Goal: Task Accomplishment & Management: Use online tool/utility

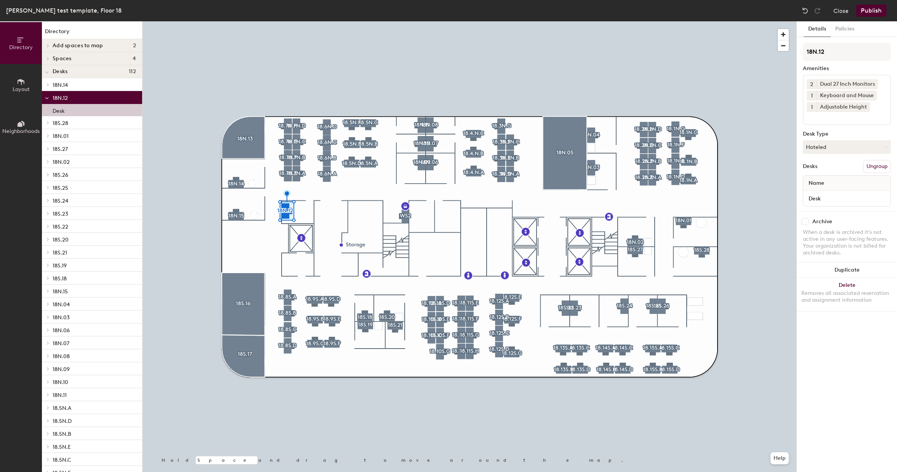
click at [811, 83] on span "2" at bounding box center [811, 84] width 3 height 8
click at [813, 74] on div "1" at bounding box center [812, 74] width 10 height 10
click at [830, 197] on input "Desk" at bounding box center [847, 198] width 84 height 11
drag, startPoint x: 873, startPoint y: 198, endPoint x: 796, endPoint y: 197, distance: 77.0
click at [797, 197] on div "Details Policies 18N.12 Amenities 1 Dual 27 Inch Monitors 1 Keyboard and Mouse …" at bounding box center [847, 246] width 101 height 451
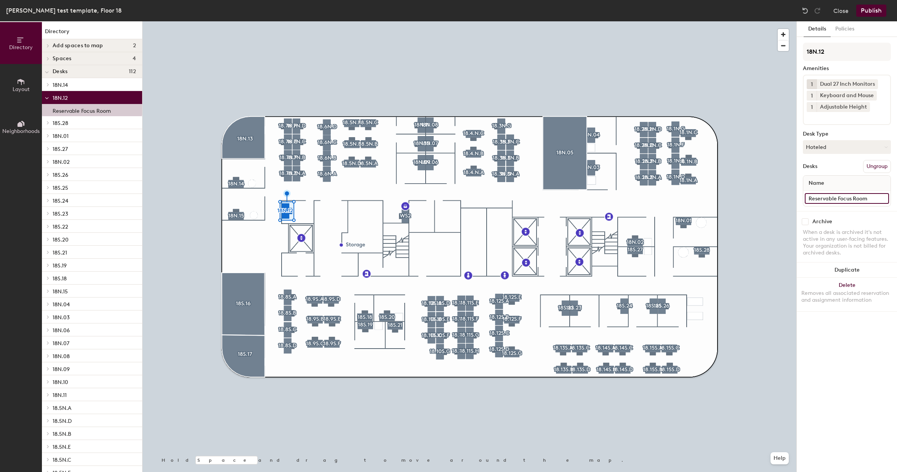
type input "Reservable Focus Room"
click at [820, 338] on div "Details Policies 18N.12 Amenities 1 Dual 27 Inch Monitors 1 Keyboard and Mouse …" at bounding box center [847, 246] width 100 height 451
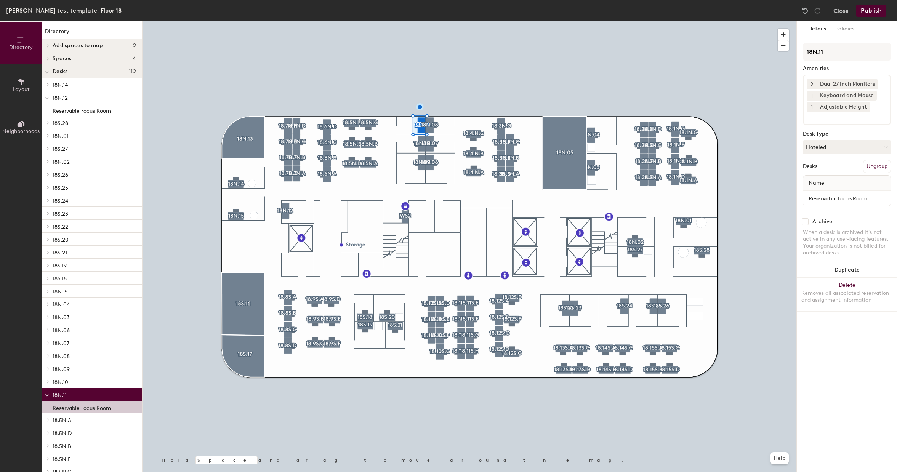
click at [811, 82] on span "2" at bounding box center [811, 84] width 3 height 8
click at [811, 75] on div "1" at bounding box center [812, 74] width 10 height 10
click at [432, 21] on div at bounding box center [470, 21] width 654 height 0
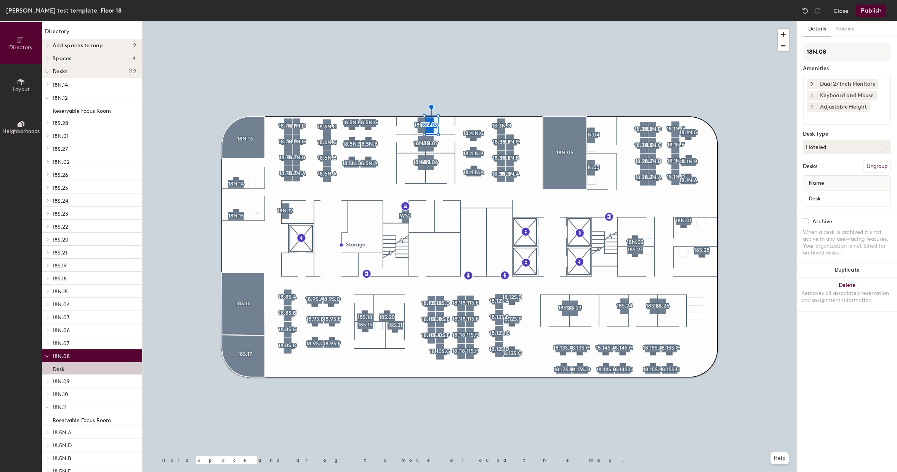
click at [816, 82] on button "2" at bounding box center [812, 84] width 10 height 10
click at [811, 75] on div "1" at bounding box center [812, 74] width 10 height 10
click at [824, 196] on input "Desk" at bounding box center [847, 198] width 84 height 11
paste input "Reservable Focus Room"
type input "Reservable Focus Room"
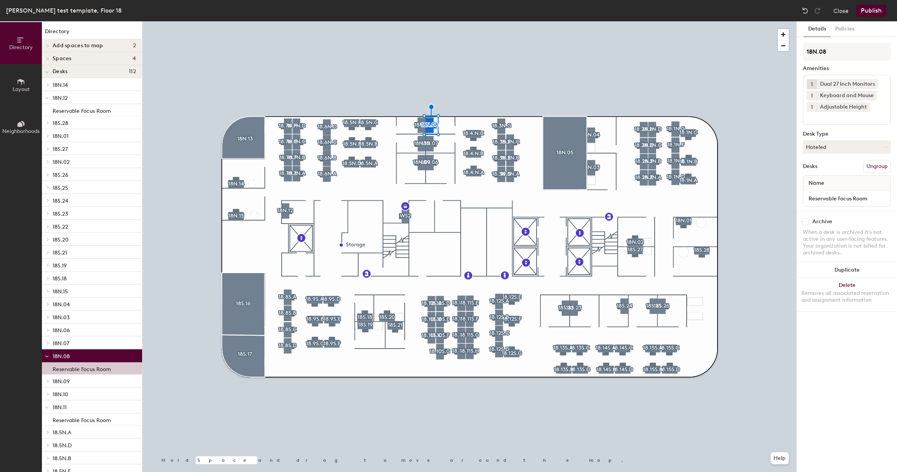
click at [468, 21] on div at bounding box center [470, 21] width 654 height 0
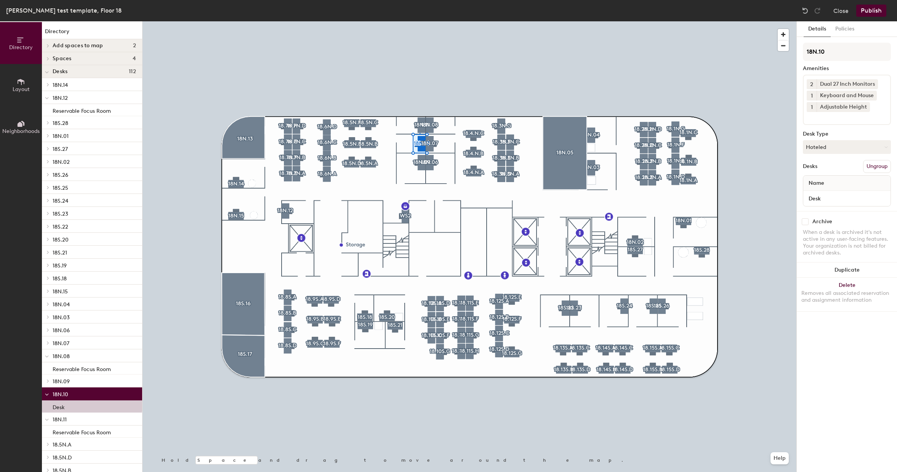
click at [813, 85] on span "2" at bounding box center [811, 84] width 3 height 8
drag, startPoint x: 813, startPoint y: 75, endPoint x: 801, endPoint y: 75, distance: 11.1
click at [813, 75] on div "1" at bounding box center [812, 74] width 10 height 10
click at [824, 199] on input "Desk" at bounding box center [847, 198] width 84 height 11
paste input "Reservable Focus Room"
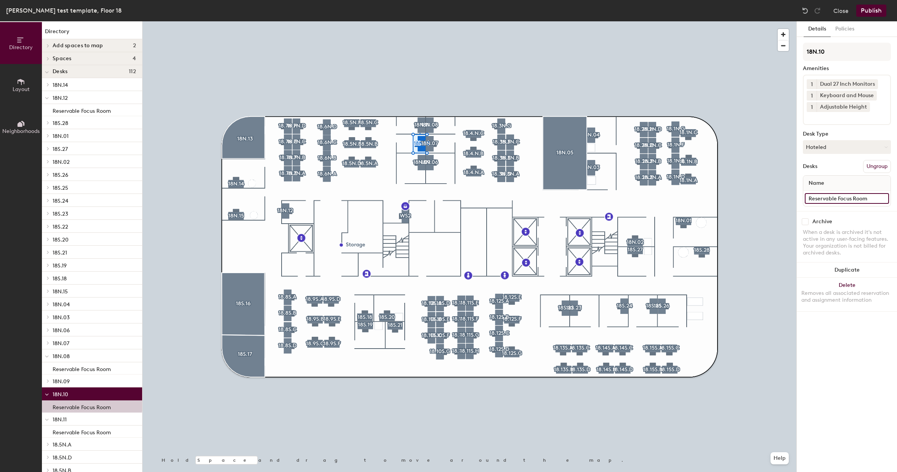
type input "Reservable Focus Room"
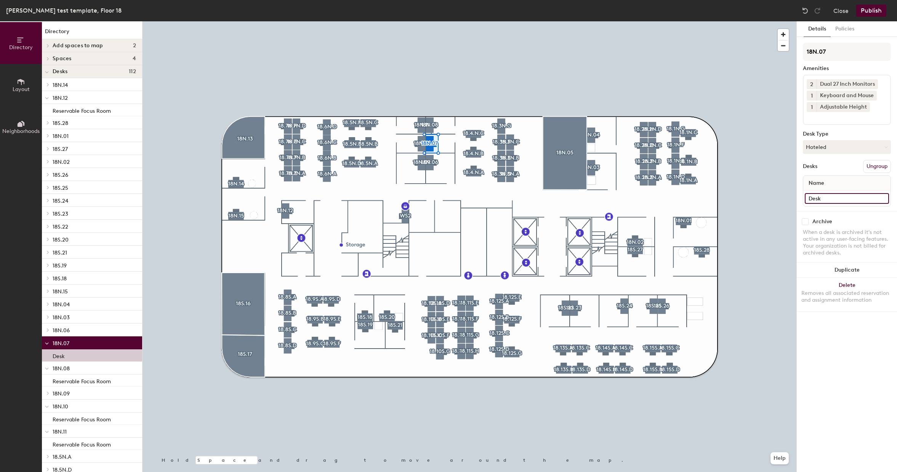
click at [838, 197] on input "Desk" at bounding box center [847, 198] width 84 height 11
paste input "Reservable Focus Room"
type input "Reservable Focus Room"
click at [810, 84] on span "2" at bounding box center [811, 84] width 3 height 8
click at [813, 75] on div "1" at bounding box center [812, 74] width 10 height 10
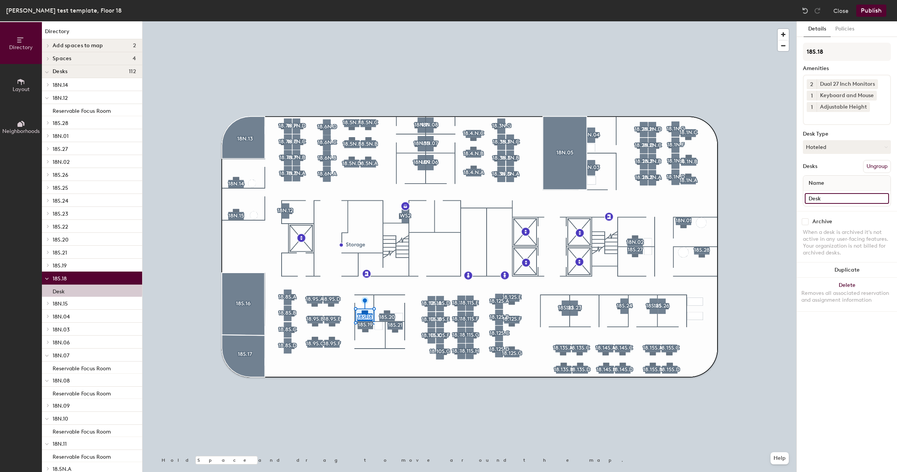
click at [838, 199] on input "Desk" at bounding box center [847, 198] width 84 height 11
paste input "Reservable Focus Room"
type input "Reservable Focus Room"
click at [809, 84] on button "2" at bounding box center [812, 84] width 10 height 10
click at [812, 74] on div "1" at bounding box center [812, 74] width 10 height 10
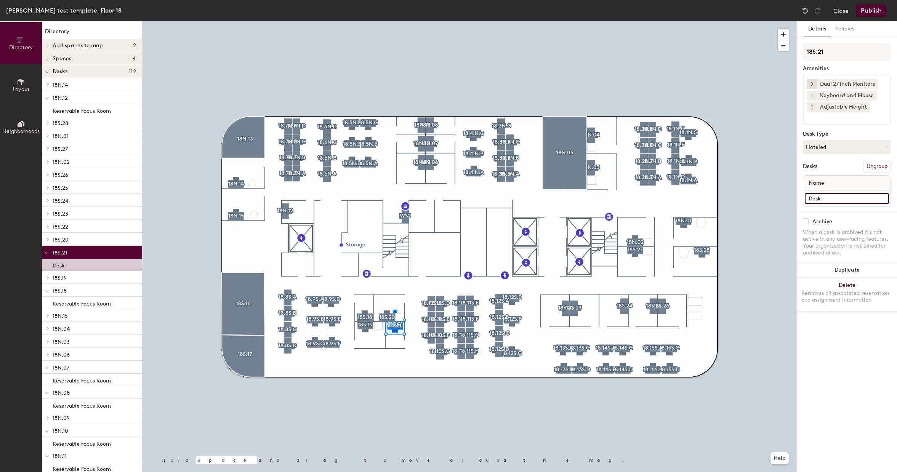
click at [830, 198] on input "Desk" at bounding box center [847, 198] width 84 height 11
paste input "Reservable Focus Room"
type input "Reservable Focus Room"
click at [816, 83] on button "2" at bounding box center [812, 84] width 10 height 10
click at [813, 73] on div "1" at bounding box center [812, 74] width 10 height 10
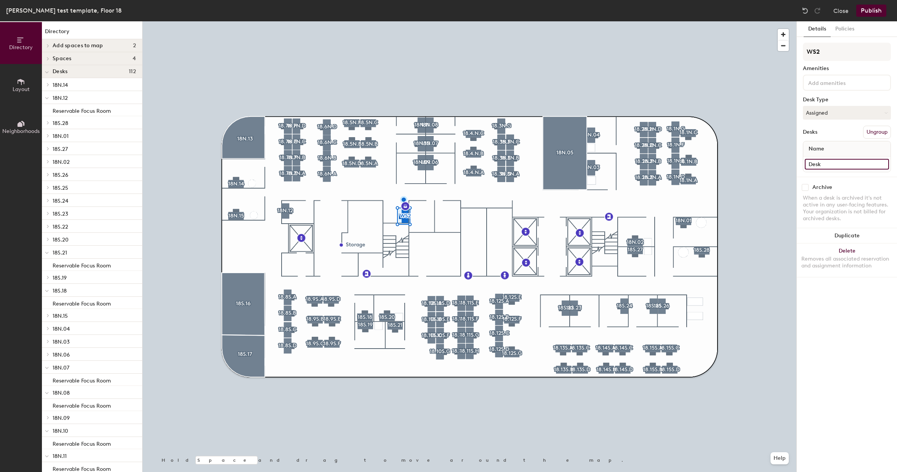
click at [822, 164] on input "Desk" at bounding box center [847, 164] width 84 height 11
type input "Print Station"
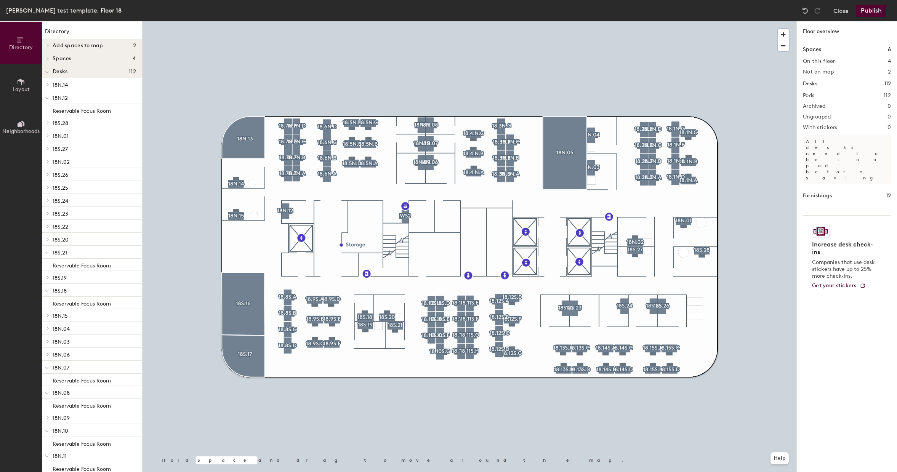
click at [874, 13] on button "Publish" at bounding box center [871, 11] width 30 height 12
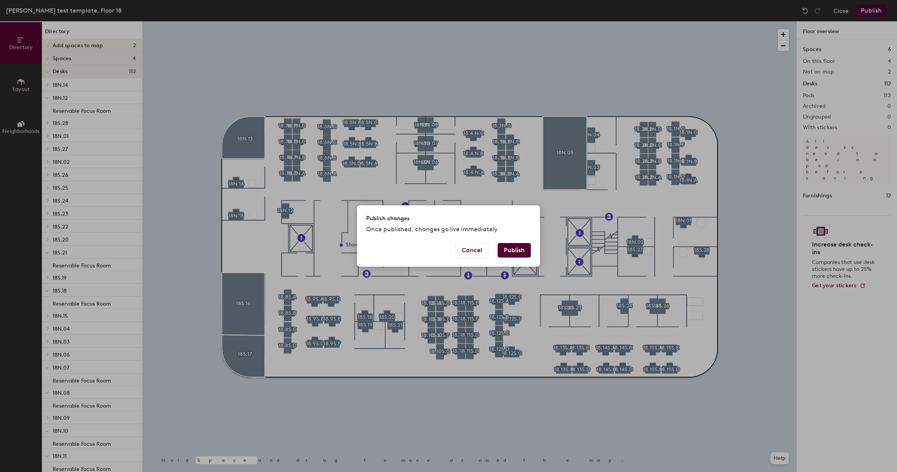
click at [518, 251] on button "Publish" at bounding box center [514, 250] width 33 height 14
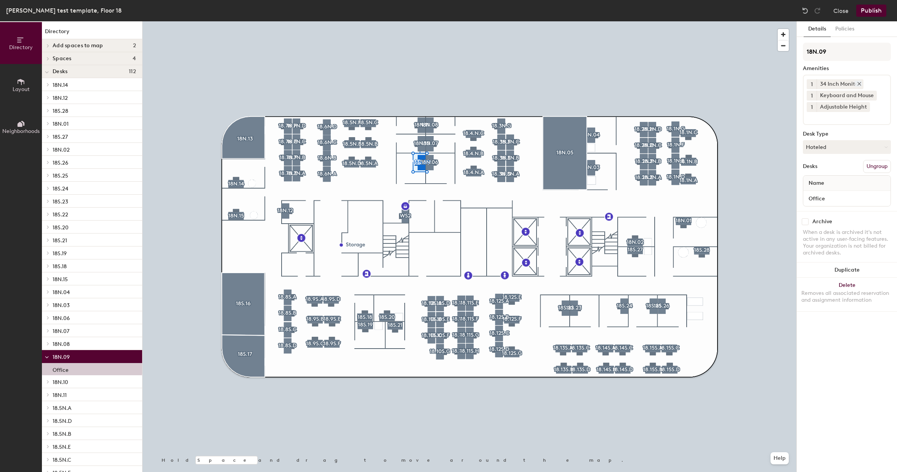
click at [824, 82] on div "34 Inch Monitor" at bounding box center [840, 84] width 47 height 10
click at [859, 84] on icon at bounding box center [859, 83] width 3 height 3
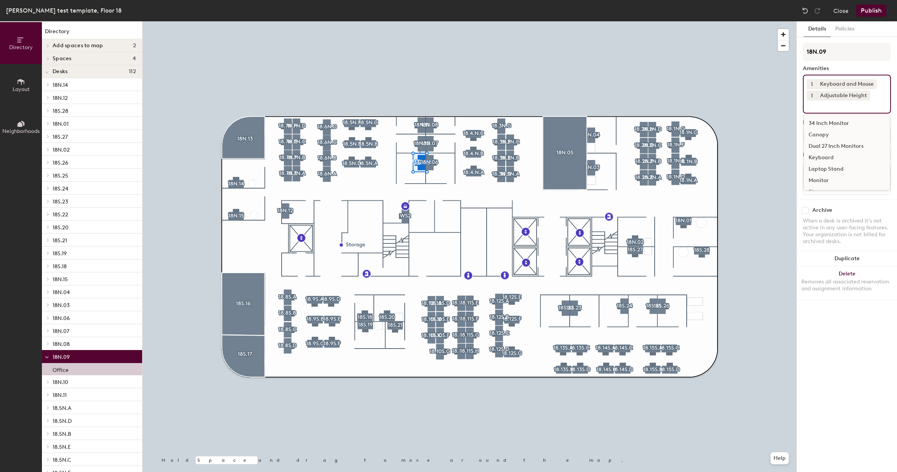
click at [819, 107] on input at bounding box center [841, 105] width 69 height 9
click at [827, 146] on div "Dual 27 Inch Monitors" at bounding box center [847, 146] width 86 height 11
click at [874, 105] on icon at bounding box center [873, 106] width 5 height 5
click at [821, 108] on input at bounding box center [841, 105] width 69 height 9
click at [824, 123] on div "34 Inch Monitor" at bounding box center [847, 123] width 86 height 11
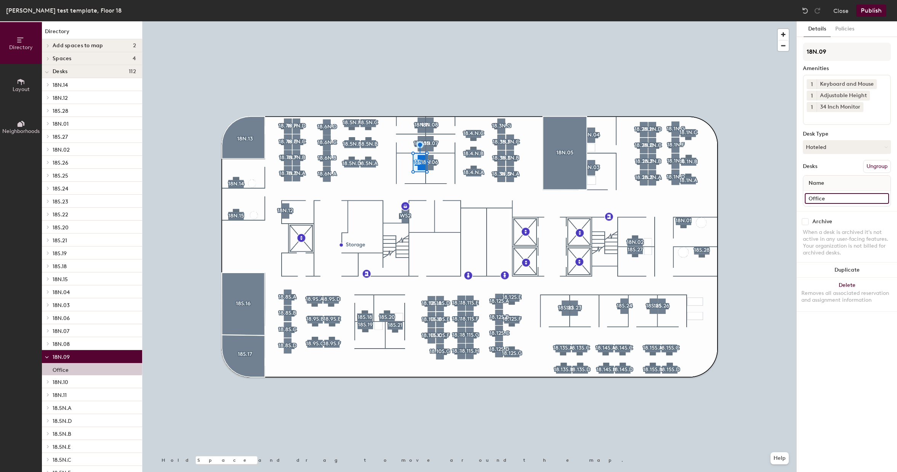
click at [807, 199] on input "Office" at bounding box center [847, 198] width 84 height 11
click at [771, 199] on div "Directory Layout Neighborhoods Directory Add spaces to map 2 Assigned Office Op…" at bounding box center [448, 246] width 897 height 451
type input "Reservable Office"
drag, startPoint x: 861, startPoint y: 200, endPoint x: 796, endPoint y: 194, distance: 65.0
click at [431, 21] on div at bounding box center [470, 21] width 654 height 0
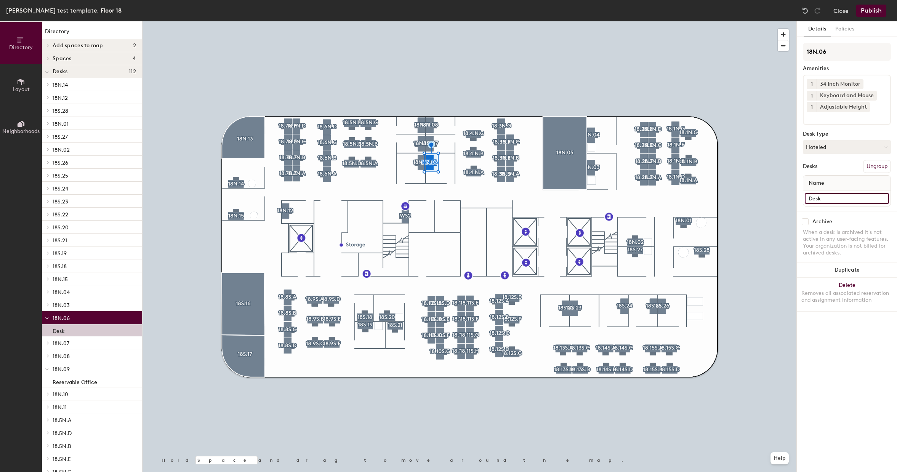
click at [826, 202] on input "Desk" at bounding box center [847, 198] width 84 height 11
paste input "Desk"
click at [751, 197] on div "Directory Layout Neighborhoods Directory Add spaces to map 2 Assigned Office Op…" at bounding box center [448, 246] width 897 height 451
paste input
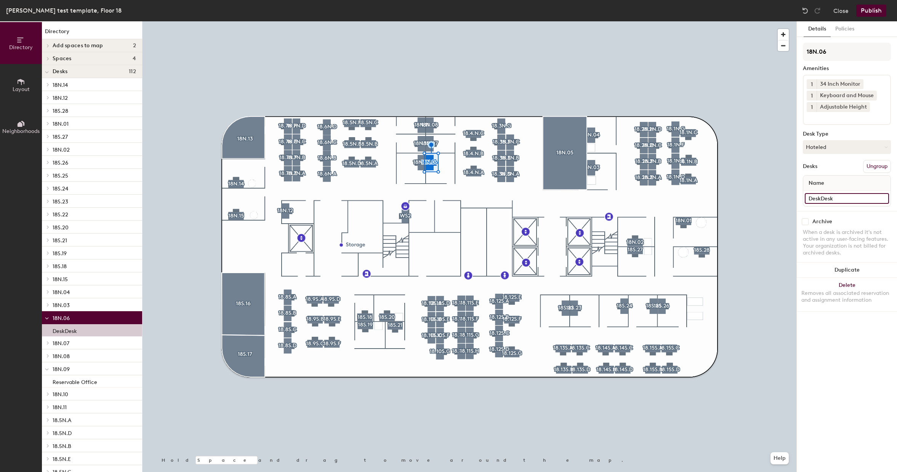
type input "Desk"
click at [755, 202] on div "Directory Layout Neighborhoods Directory Add spaces to map 2 Assigned Office Op…" at bounding box center [448, 246] width 897 height 451
click at [818, 196] on input "Reseervable" at bounding box center [847, 198] width 84 height 11
click at [821, 200] on input "Reseervable" at bounding box center [847, 198] width 84 height 11
click at [858, 199] on input "Reservable" at bounding box center [847, 198] width 84 height 11
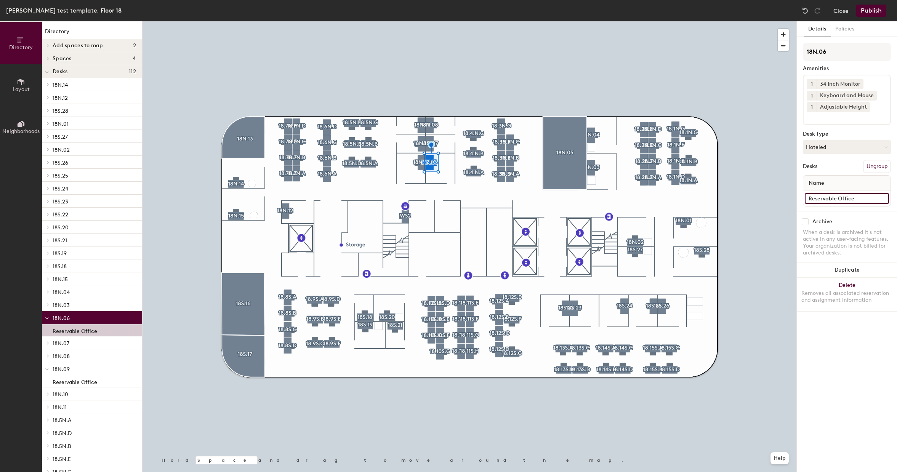
click at [761, 197] on div "Directory Layout Neighborhoods Directory Add spaces to map 2 Assigned Office Op…" at bounding box center [448, 246] width 897 height 451
type input "Reservable Office"
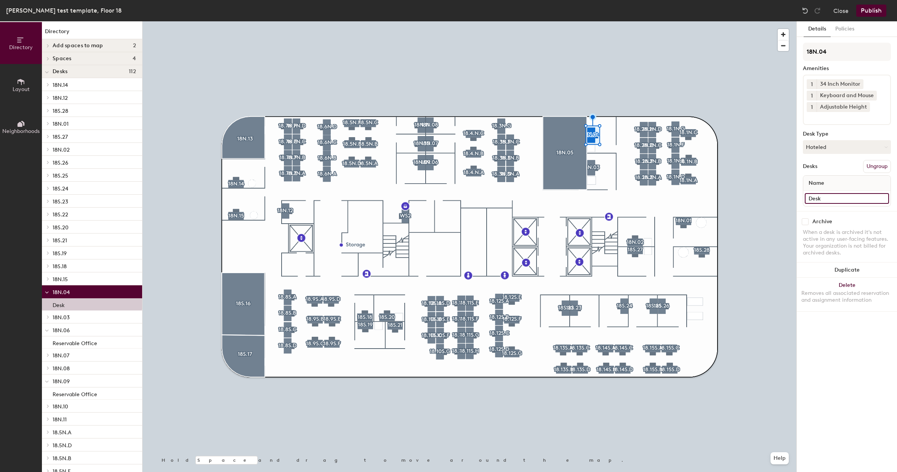
click at [829, 199] on input "Desk" at bounding box center [847, 198] width 84 height 11
paste input "Reservable Office"
type input "Reservable Office"
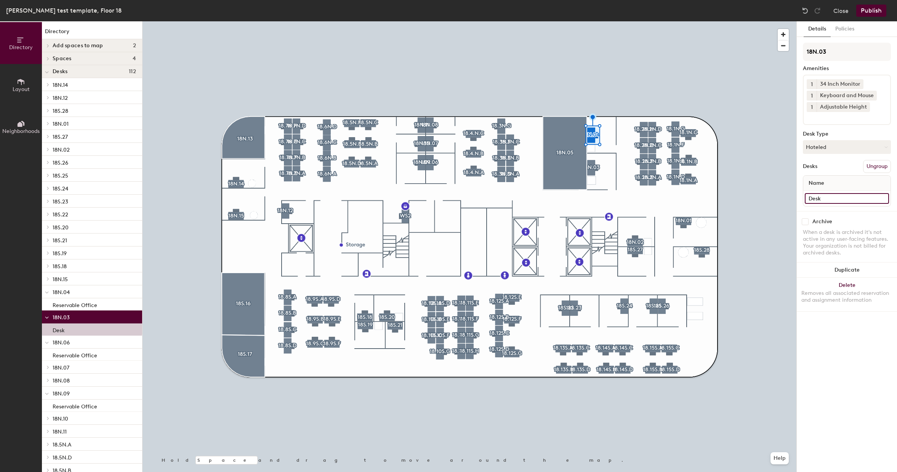
click at [821, 199] on input "Desk" at bounding box center [847, 198] width 84 height 11
paste input "Reservable Office"
type input "Reservable Office"
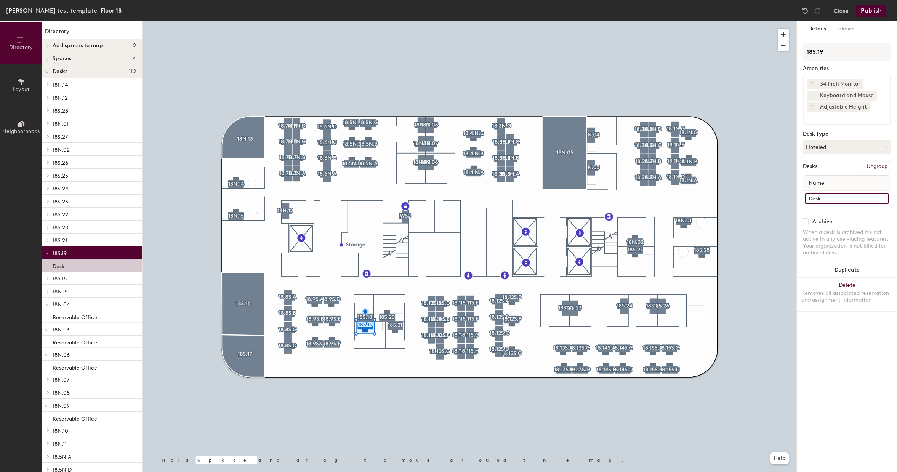
click at [828, 198] on input "Desk" at bounding box center [847, 198] width 84 height 11
paste input "Reservable Office"
type input "Reservable Office"
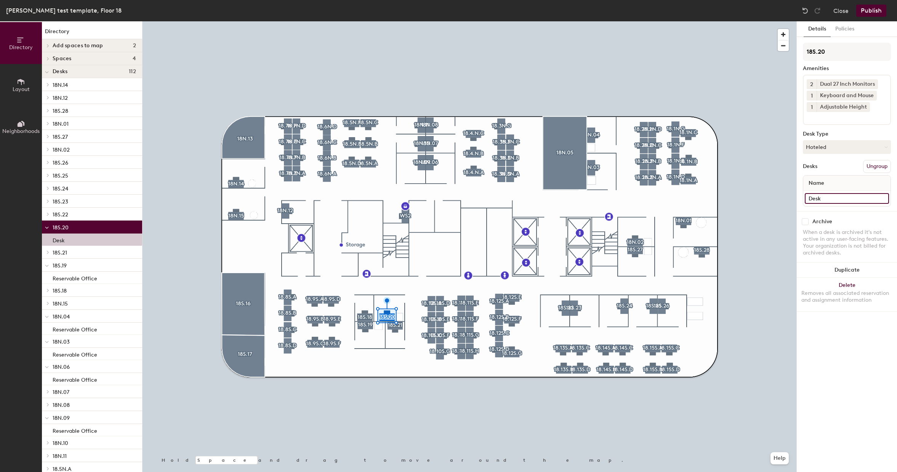
click at [826, 197] on input "Desk" at bounding box center [847, 198] width 84 height 11
paste input "Reservable Office"
type input "Reservable Office"
click at [878, 10] on button "Publish" at bounding box center [871, 11] width 30 height 12
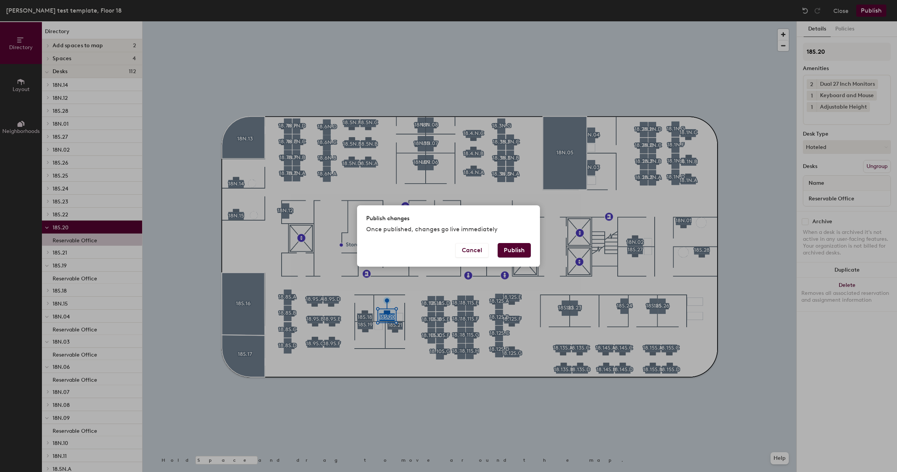
click at [516, 249] on button "Publish" at bounding box center [514, 250] width 33 height 14
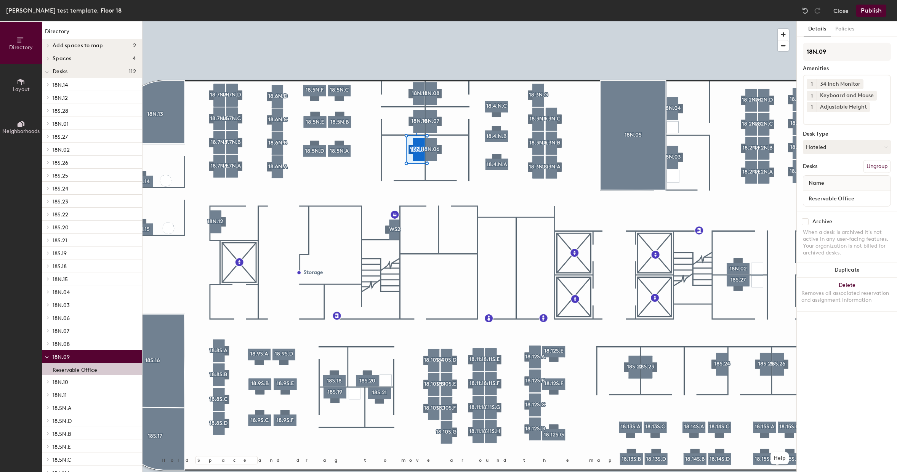
click at [847, 116] on input at bounding box center [841, 116] width 69 height 9
click at [845, 179] on div "Reservable Office" at bounding box center [847, 181] width 86 height 11
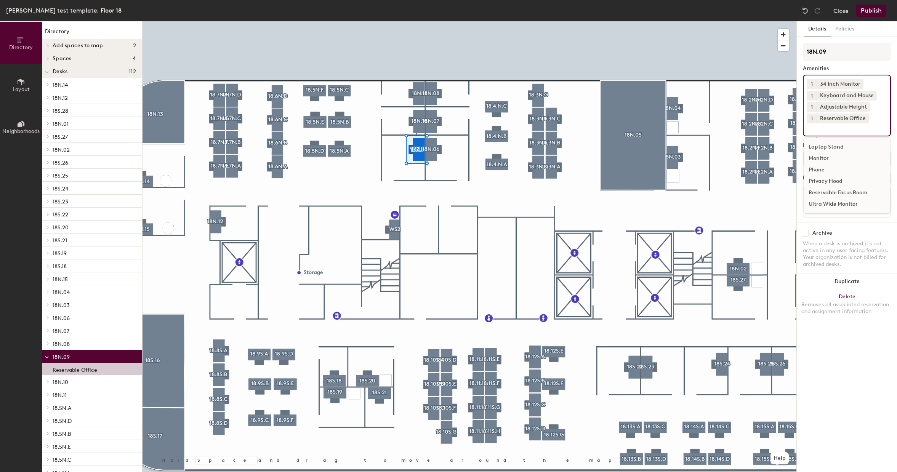
scroll to position [34, 0]
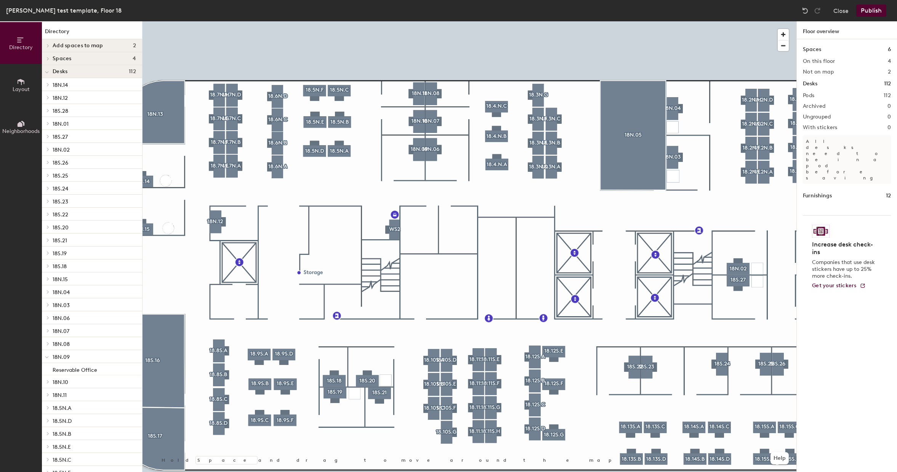
click at [432, 21] on div at bounding box center [470, 21] width 654 height 0
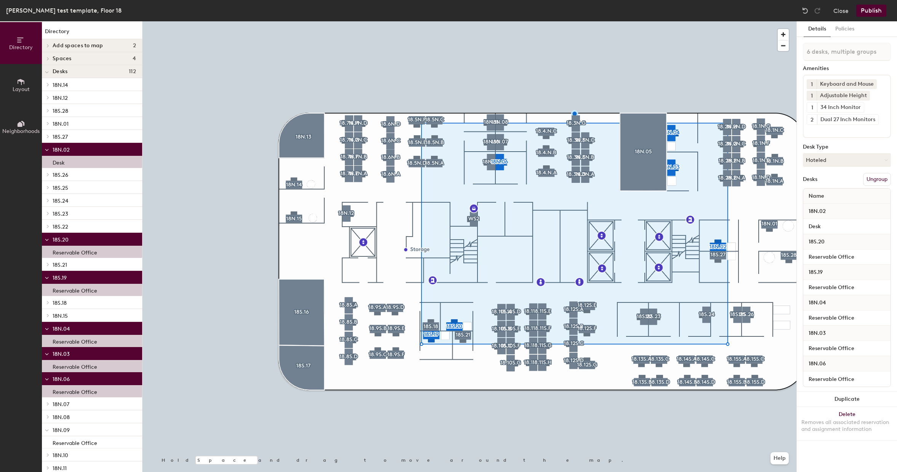
type input "7 desks, multiple groups"
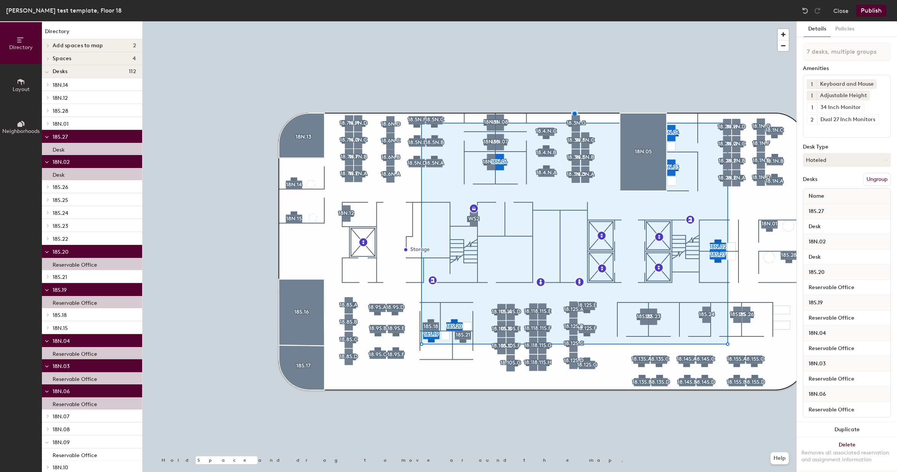
click at [430, 21] on div at bounding box center [470, 21] width 654 height 0
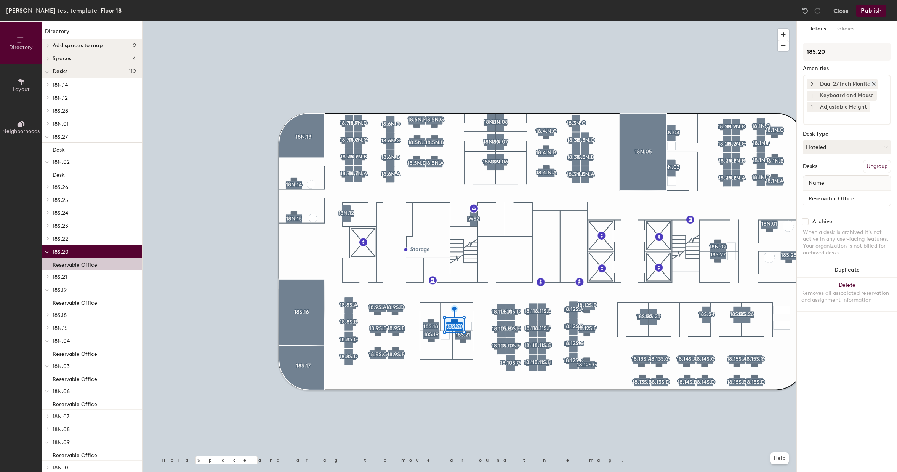
click at [876, 84] on icon at bounding box center [873, 83] width 5 height 5
click at [857, 102] on input at bounding box center [841, 105] width 69 height 9
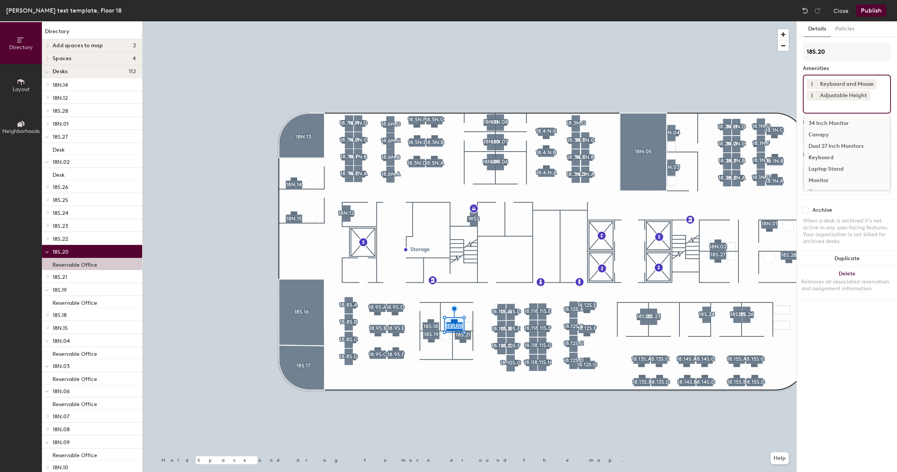
click at [832, 123] on div "34 Inch Monitor" at bounding box center [847, 123] width 86 height 11
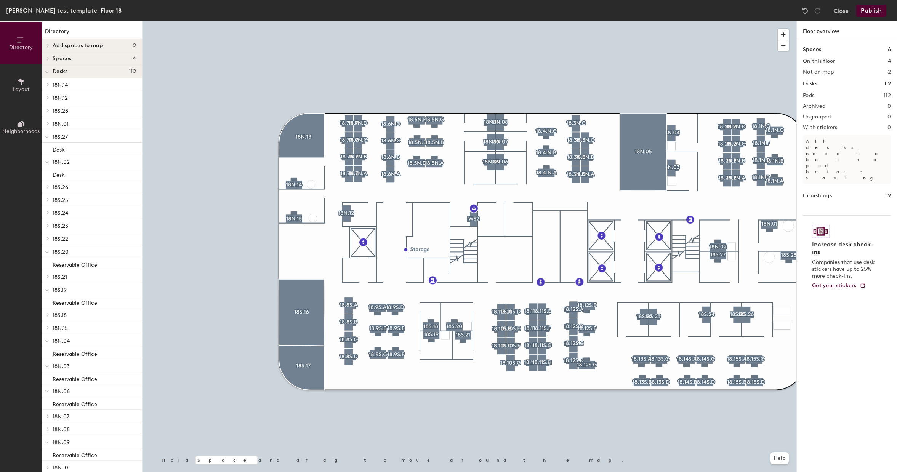
click at [428, 21] on div at bounding box center [470, 21] width 654 height 0
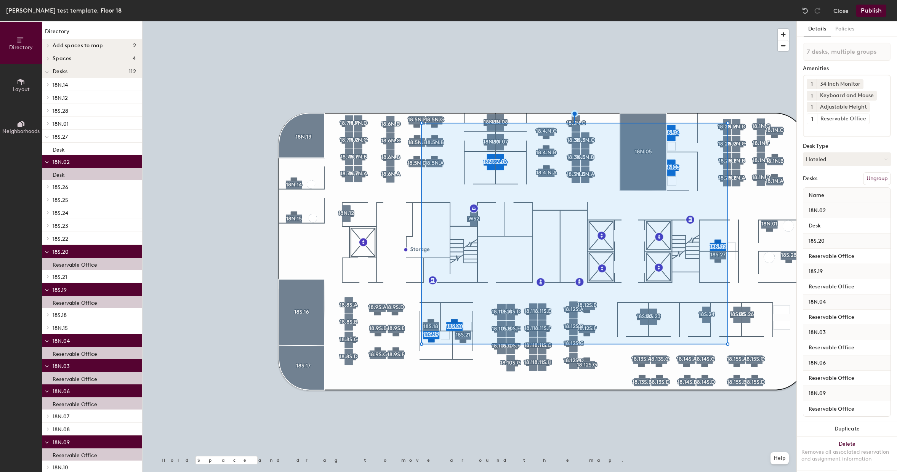
type input "8 desks, multiple groups"
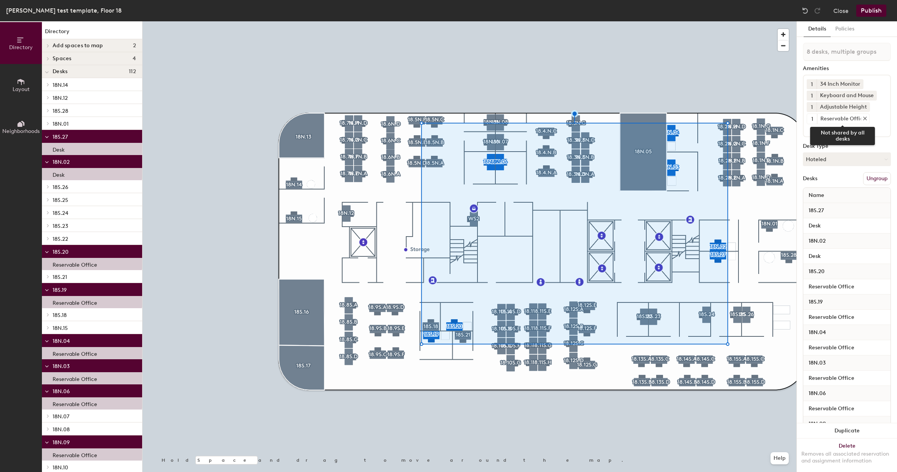
click at [867, 119] on div "Reservable Office" at bounding box center [843, 119] width 52 height 10
click at [865, 118] on icon at bounding box center [864, 118] width 5 height 5
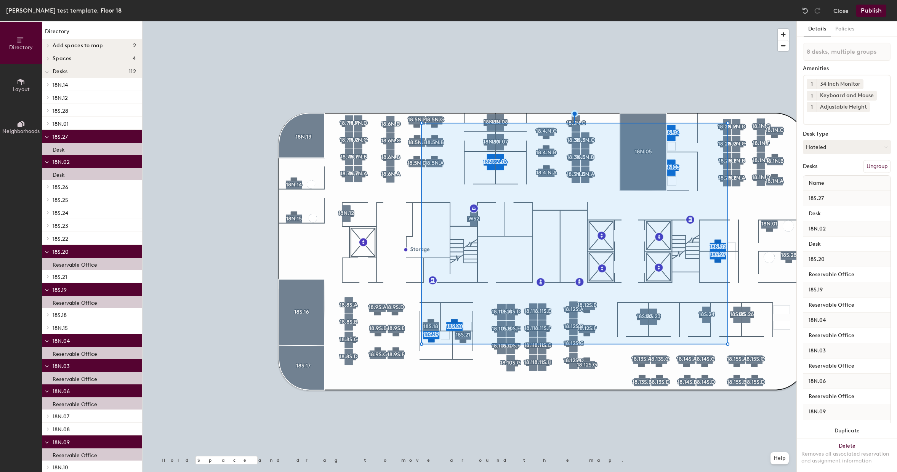
click at [840, 122] on div "1 34 Inch Monitor 1 Keyboard and Mouse 1 Adjustable Height" at bounding box center [847, 100] width 88 height 50
click at [825, 182] on div "Reservable Office" at bounding box center [847, 181] width 86 height 11
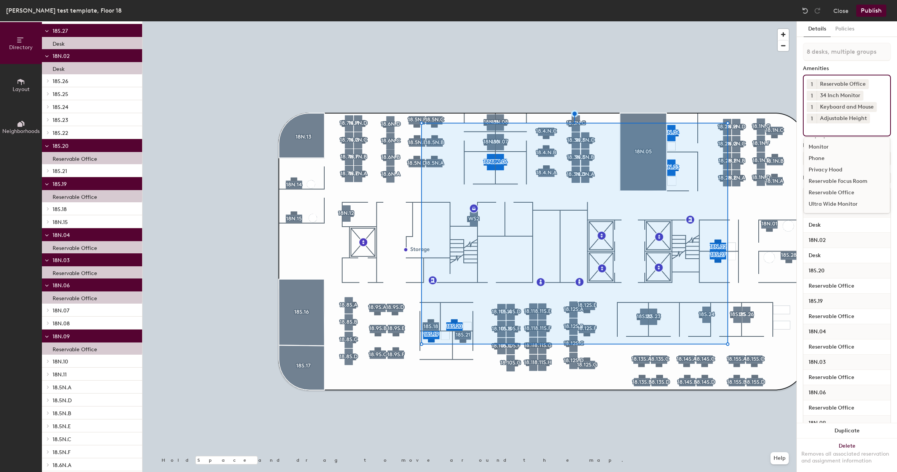
scroll to position [0, 0]
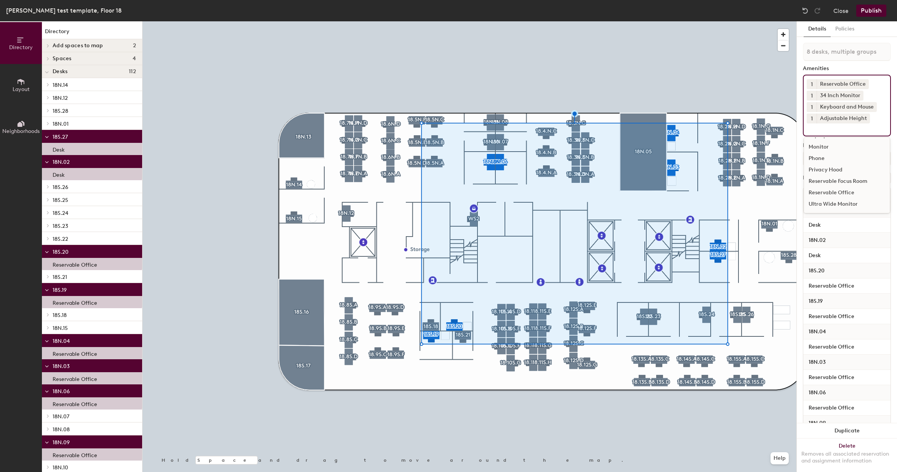
click at [871, 12] on button "Publish" at bounding box center [871, 11] width 30 height 12
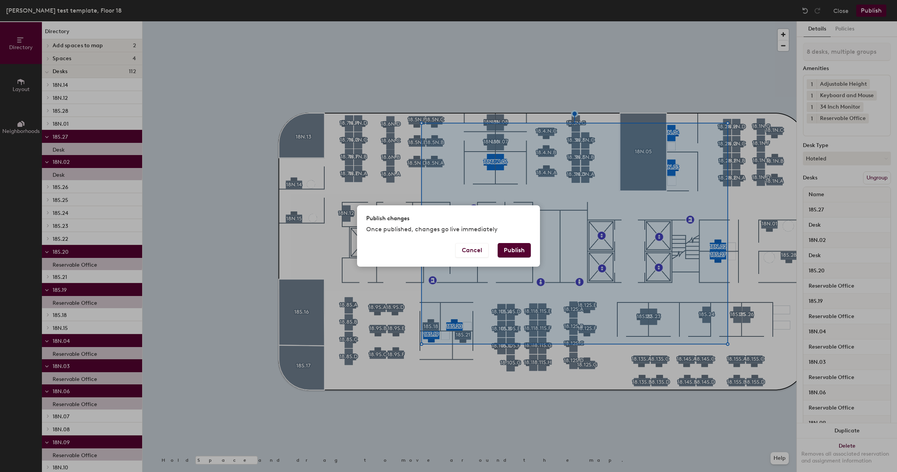
click at [520, 250] on button "Publish" at bounding box center [514, 250] width 33 height 14
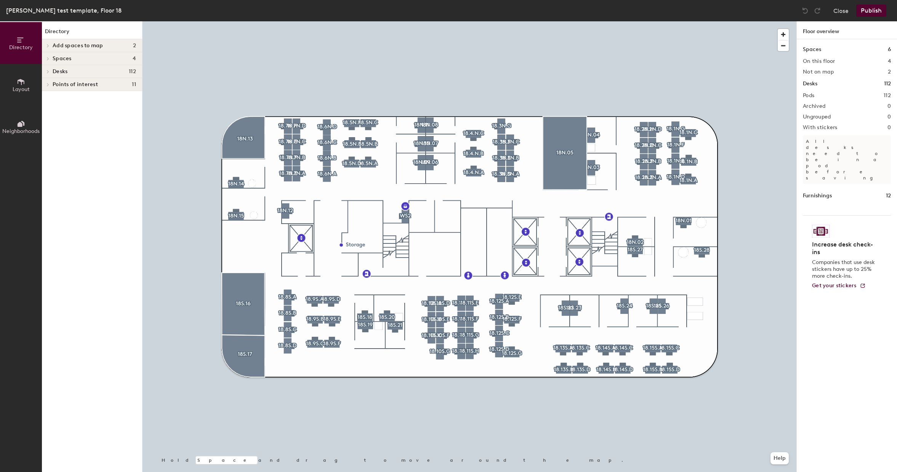
click at [630, 21] on div at bounding box center [470, 21] width 654 height 0
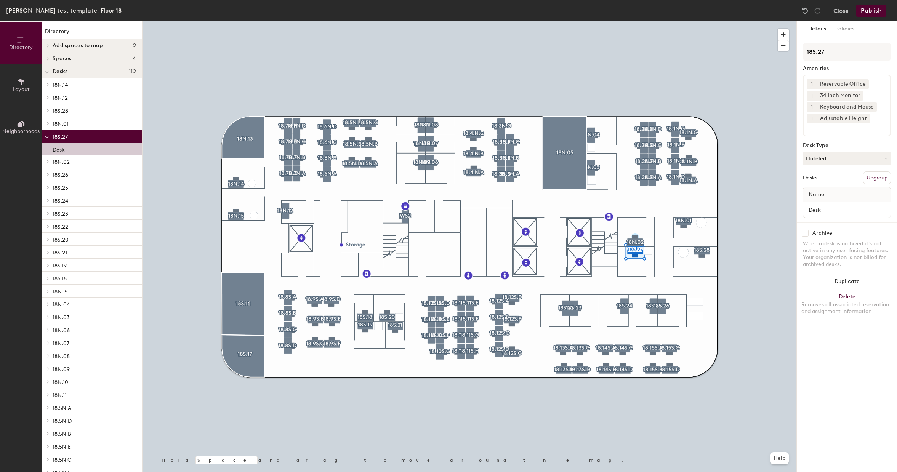
click at [638, 21] on div at bounding box center [470, 21] width 654 height 0
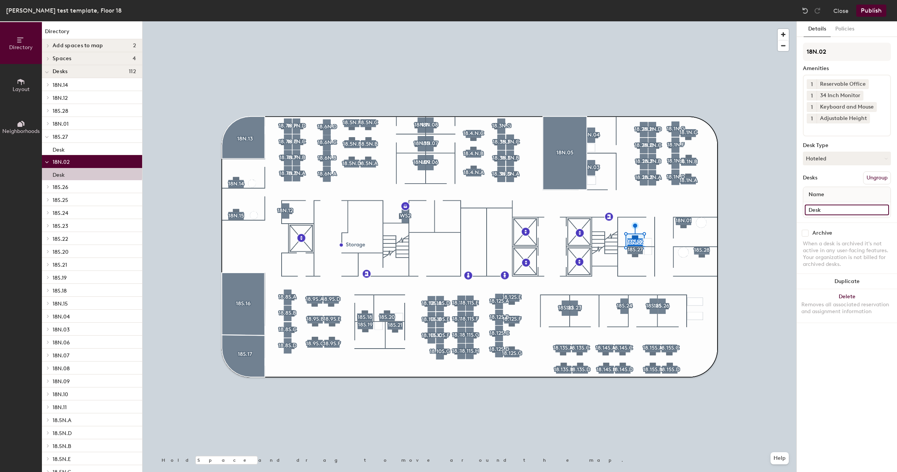
click at [827, 210] on input "Desk" at bounding box center [847, 210] width 84 height 11
type input "Reservable Office"
click at [843, 350] on div "Details Policies 18N.02 Amenities 1 Reservable Office 1 34 Inch Monitor 1 Keybo…" at bounding box center [847, 246] width 100 height 451
click at [870, 11] on button "Publish" at bounding box center [871, 11] width 30 height 12
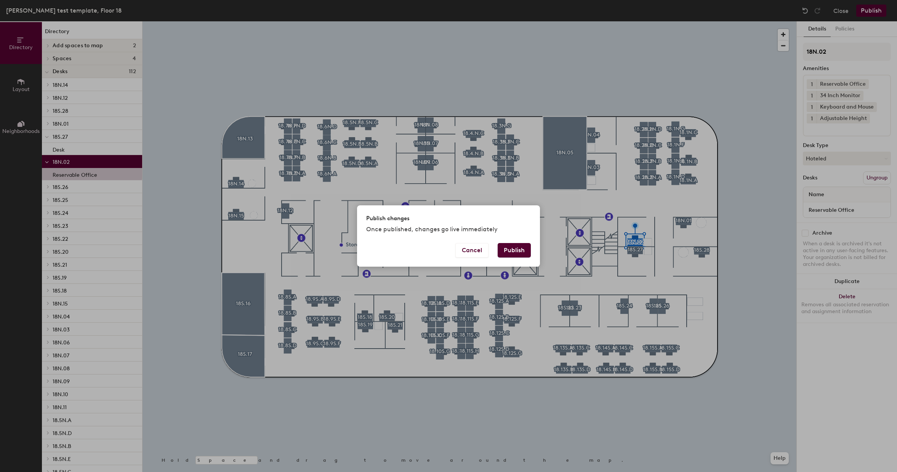
click at [522, 247] on button "Publish" at bounding box center [514, 250] width 33 height 14
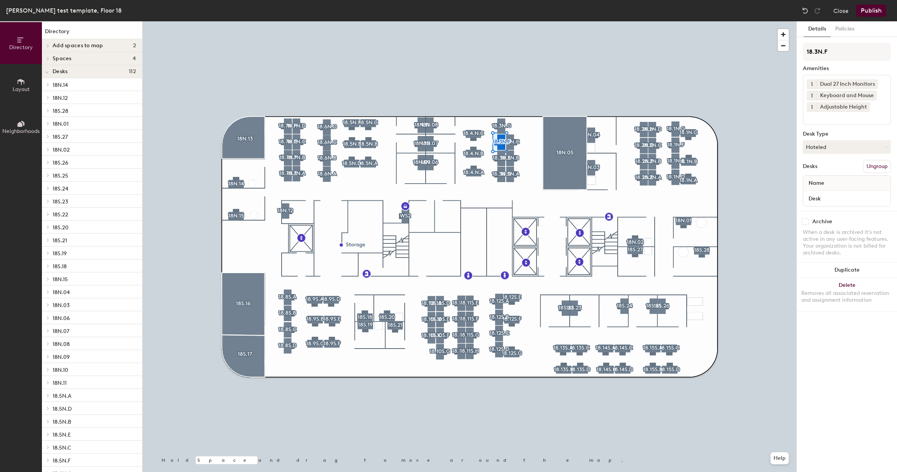
click at [832, 123] on div "1 Dual 27 Inch Monitors 1 Keyboard and Mouse 1 Adjustable Height" at bounding box center [847, 100] width 88 height 50
click at [767, 21] on div at bounding box center [470, 21] width 654 height 0
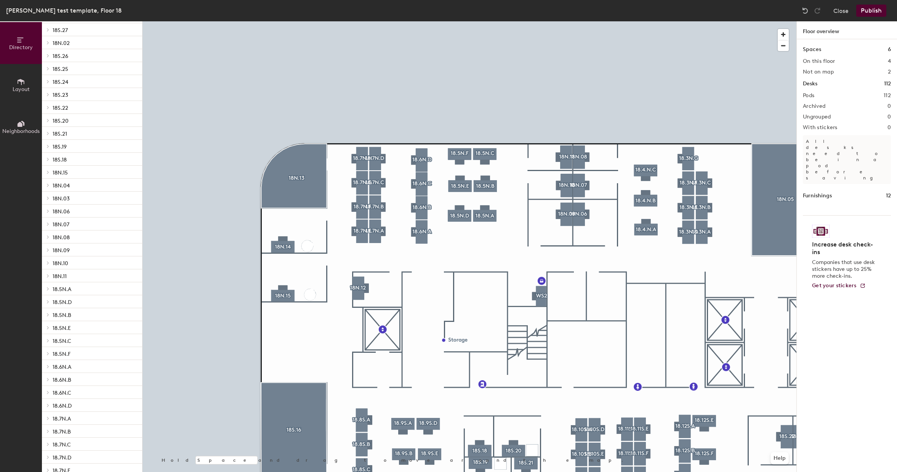
scroll to position [0, 0]
click at [870, 10] on button "Publish" at bounding box center [871, 11] width 30 height 12
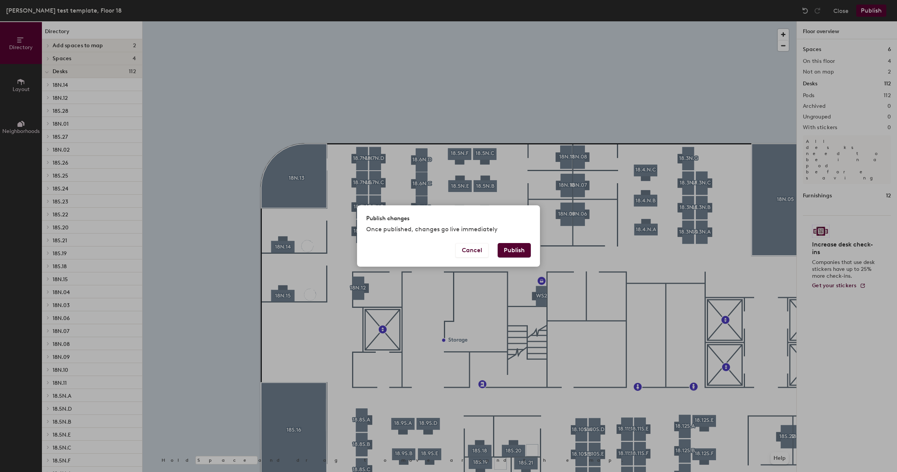
click at [521, 248] on button "Publish" at bounding box center [514, 250] width 33 height 14
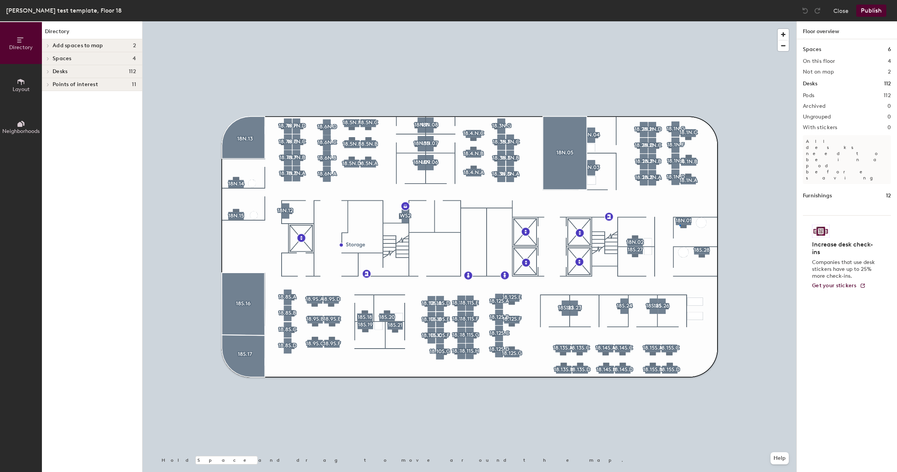
click at [680, 21] on div at bounding box center [470, 21] width 654 height 0
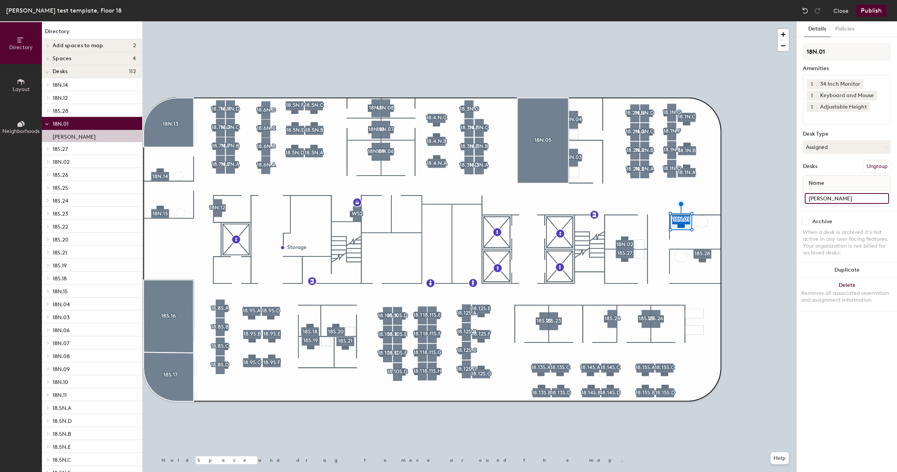
click at [846, 199] on input "[PERSON_NAME]" at bounding box center [847, 198] width 84 height 11
type input "Office"
click at [748, 21] on div at bounding box center [470, 21] width 654 height 0
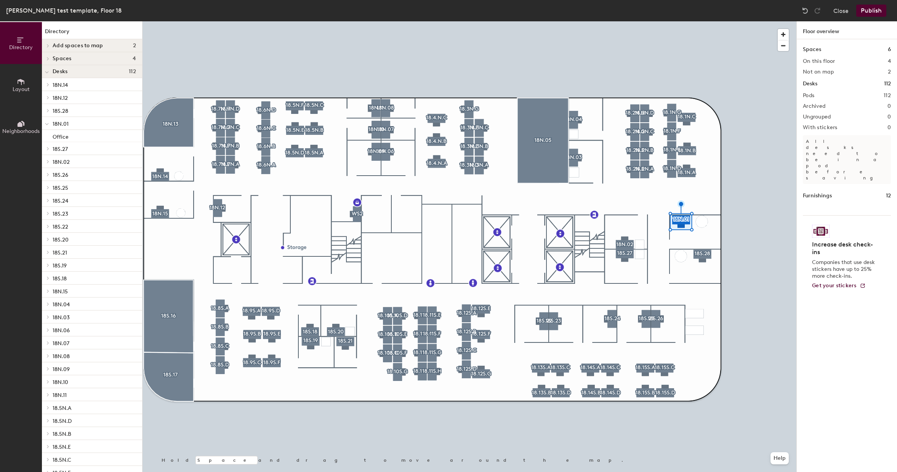
click at [698, 21] on div at bounding box center [470, 21] width 654 height 0
click at [704, 21] on div at bounding box center [470, 21] width 654 height 0
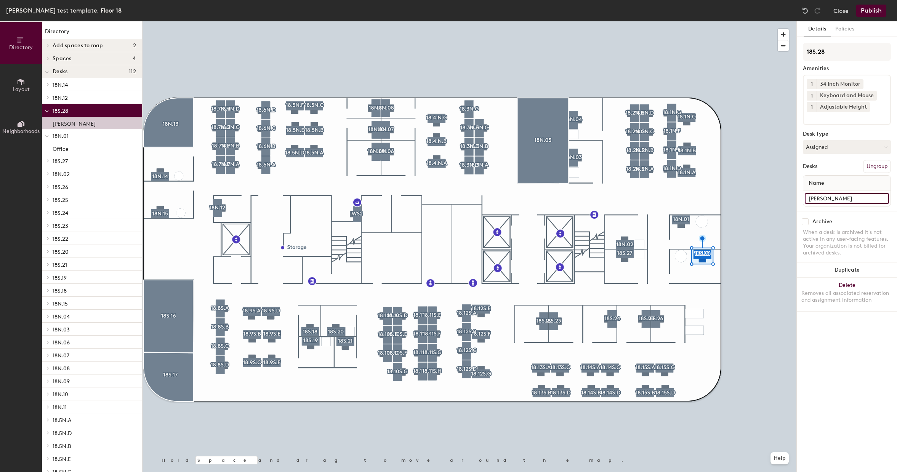
click at [861, 200] on input "[PERSON_NAME]" at bounding box center [847, 198] width 84 height 11
type input "Office"
click at [756, 21] on div at bounding box center [470, 21] width 654 height 0
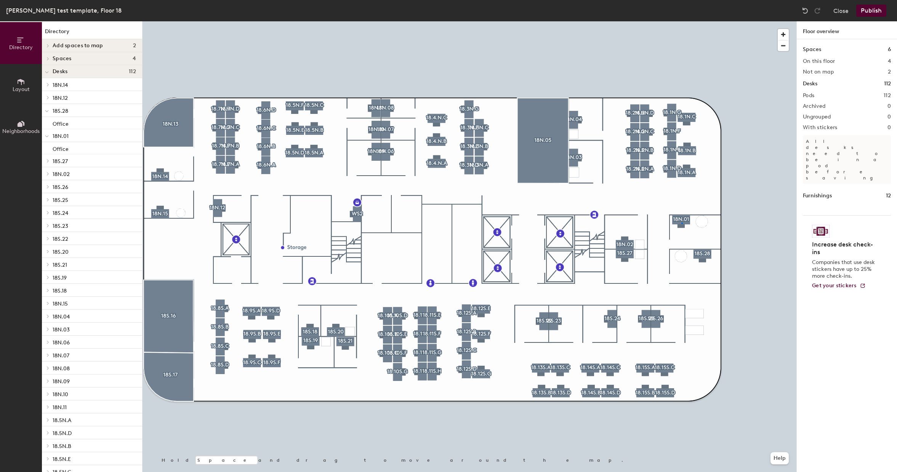
click at [682, 21] on div at bounding box center [470, 21] width 654 height 0
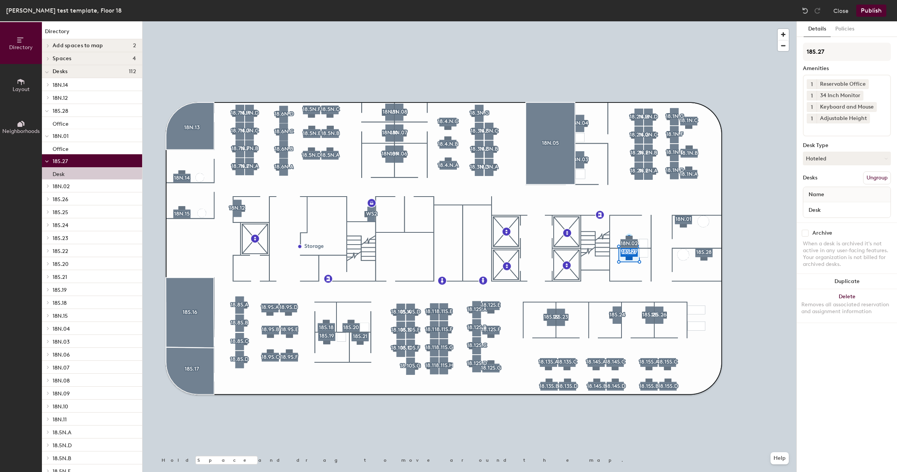
click at [755, 21] on div at bounding box center [470, 21] width 654 height 0
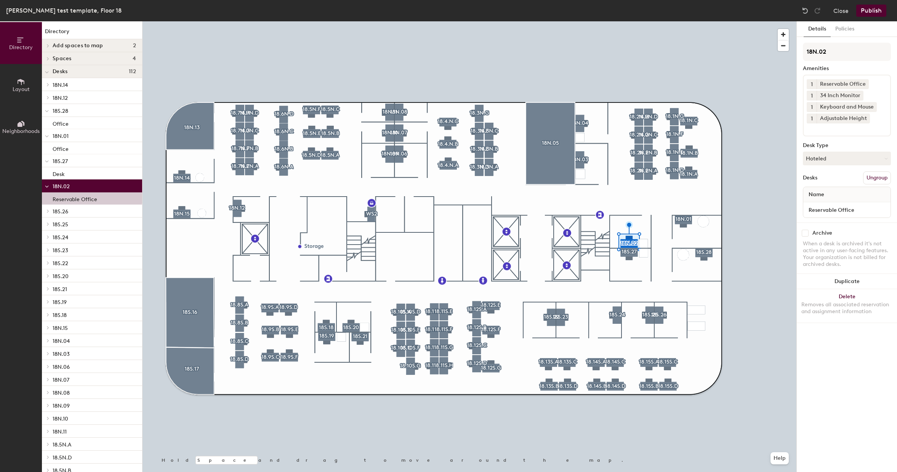
click at [763, 21] on div at bounding box center [470, 21] width 654 height 0
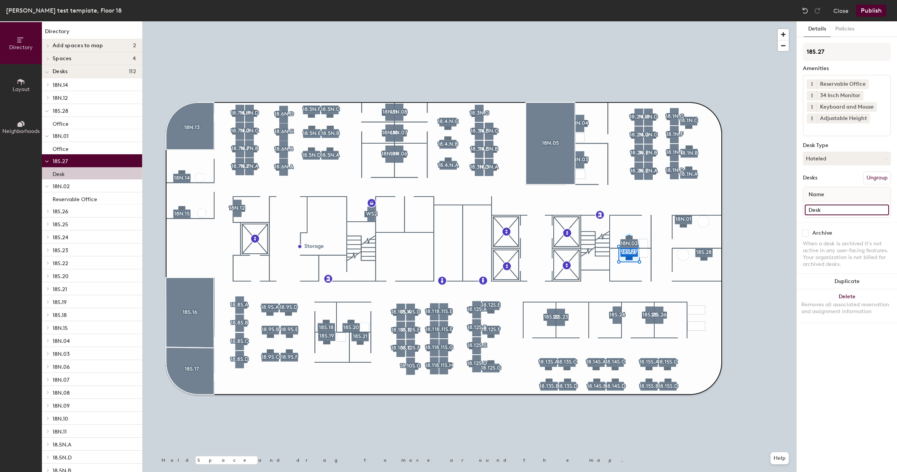
click at [832, 210] on input "Desk" at bounding box center [847, 210] width 84 height 11
type input "Reservable Office"
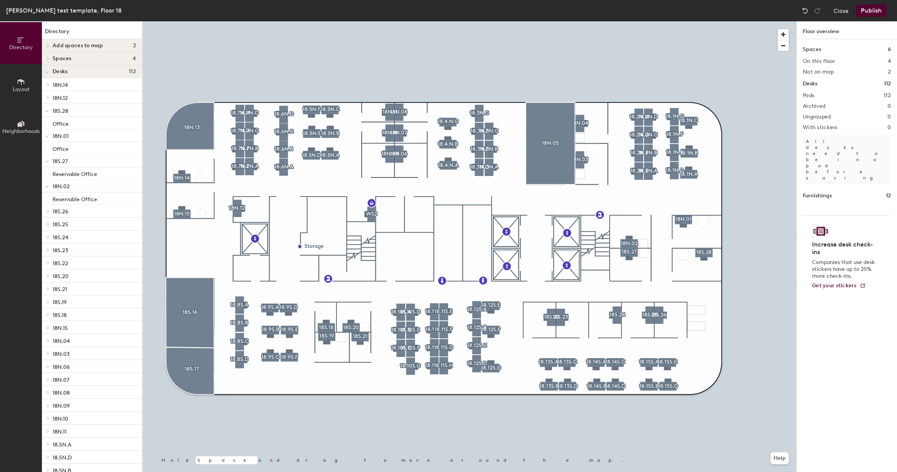
click at [627, 21] on div at bounding box center [470, 21] width 654 height 0
click at [388, 21] on div at bounding box center [470, 21] width 654 height 0
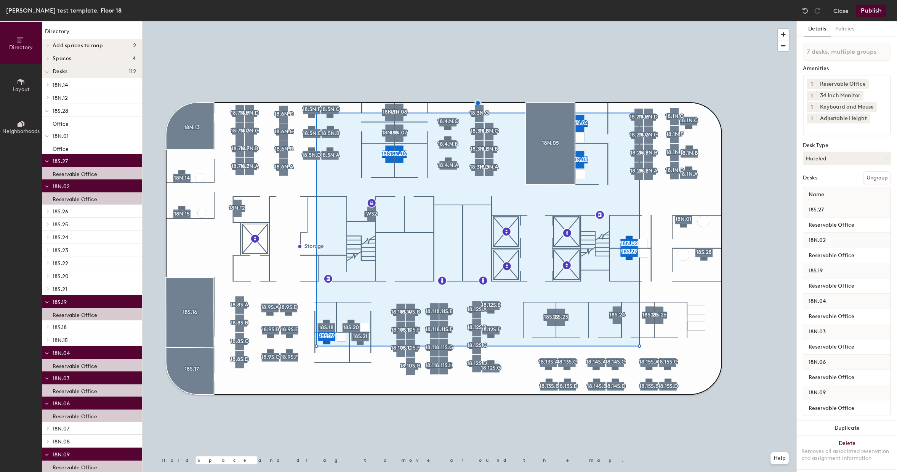
type input "8 desks, multiple groups"
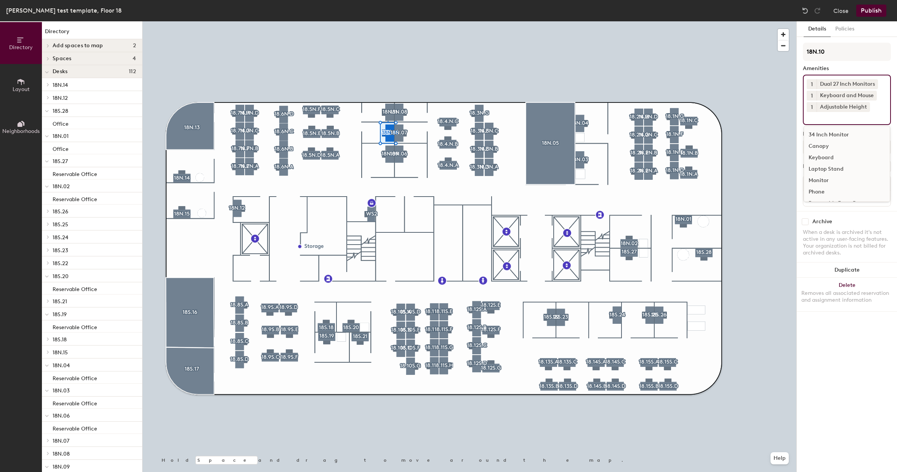
click at [844, 120] on input at bounding box center [841, 116] width 69 height 9
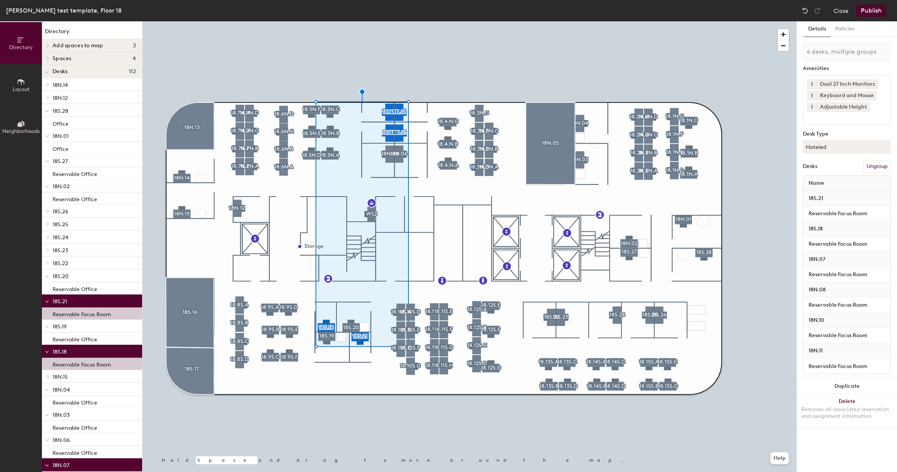
type input "7 desks, multiple groups"
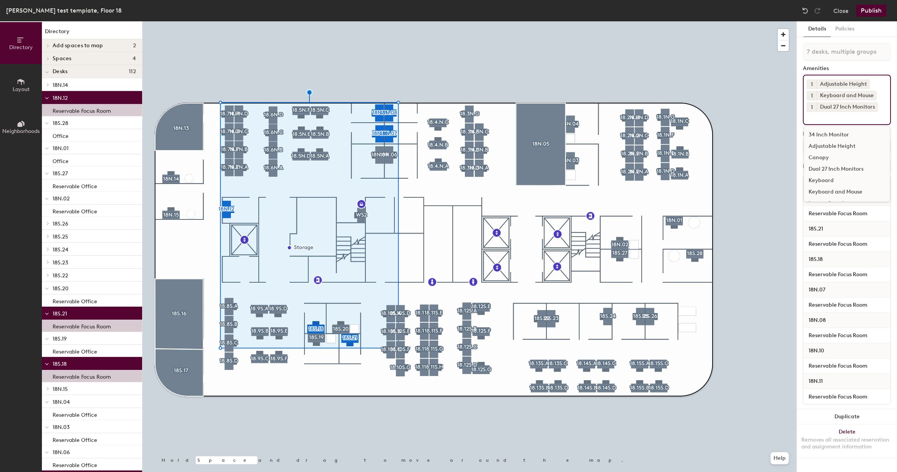
click at [832, 120] on input at bounding box center [841, 116] width 69 height 9
click at [822, 182] on div "Reservable Focus Room" at bounding box center [847, 181] width 86 height 11
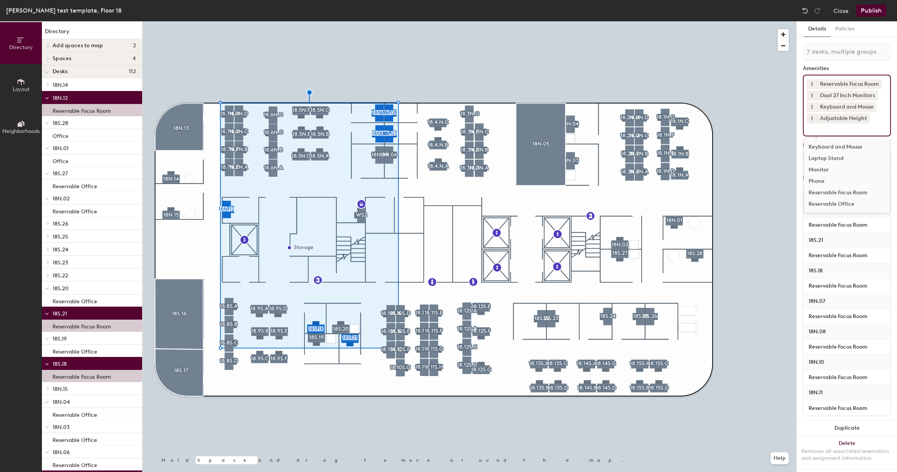
click at [886, 69] on div "Details Policies 7 desks, multiple groups Amenities 1 Reservable Focus Room 1 D…" at bounding box center [847, 246] width 100 height 451
click at [642, 21] on div at bounding box center [470, 21] width 654 height 0
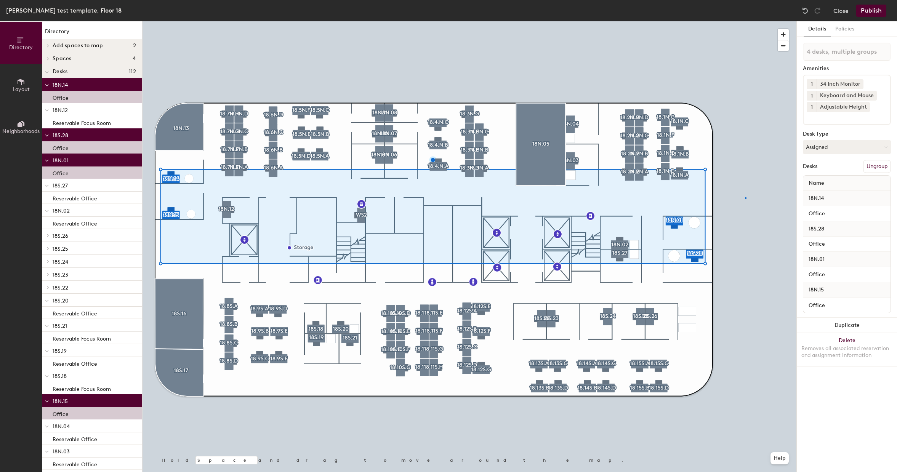
click at [745, 21] on div at bounding box center [470, 21] width 654 height 0
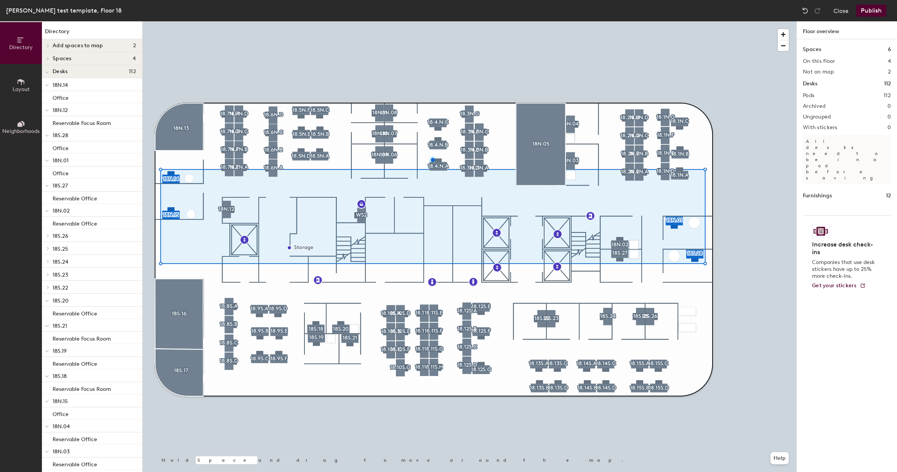
click at [753, 21] on div at bounding box center [470, 21] width 654 height 0
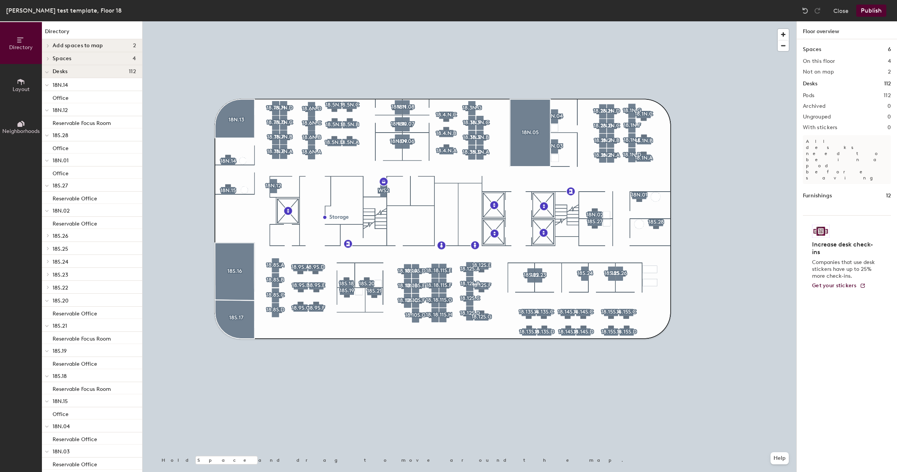
click at [876, 10] on button "Publish" at bounding box center [871, 11] width 30 height 12
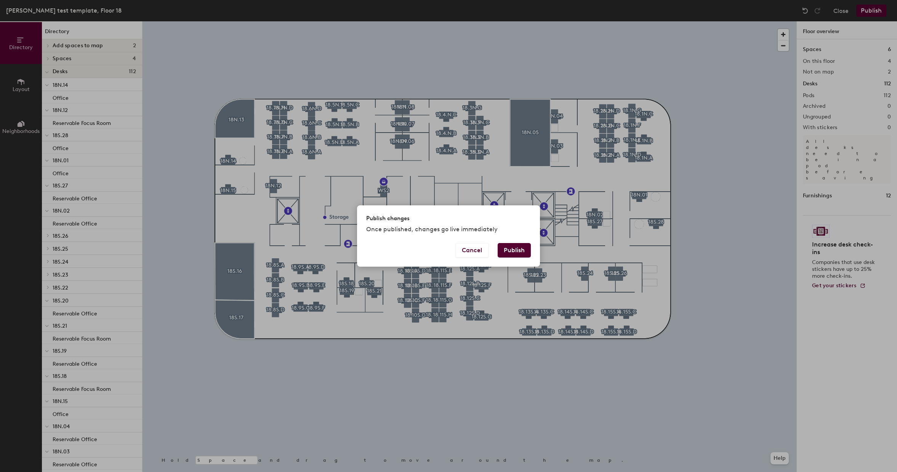
click at [518, 250] on button "Publish" at bounding box center [514, 250] width 33 height 14
